Goal: Download file/media

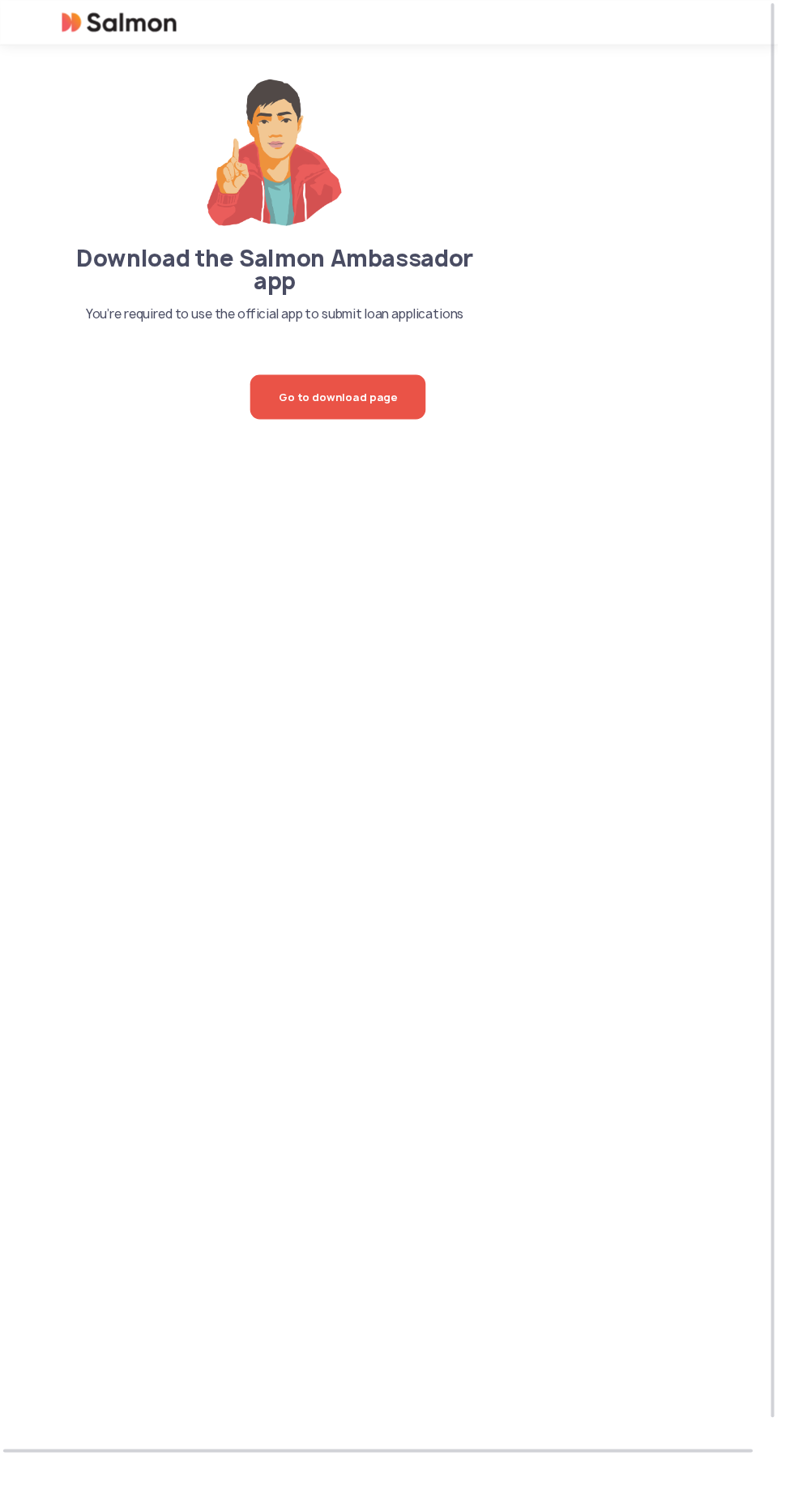
click at [104, 15] on icon at bounding box center [134, 22] width 92 height 19
